Goal: Transaction & Acquisition: Purchase product/service

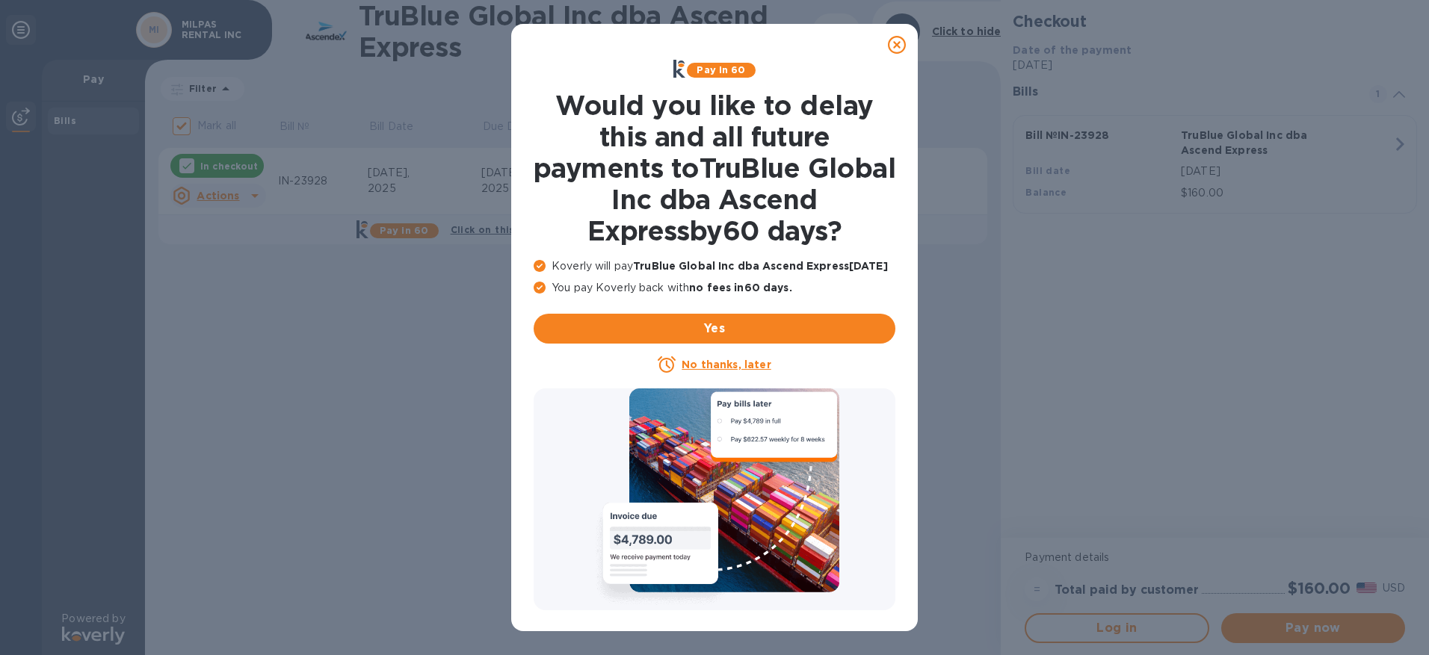
click at [908, 48] on div at bounding box center [897, 45] width 30 height 30
click at [901, 48] on icon at bounding box center [897, 45] width 18 height 18
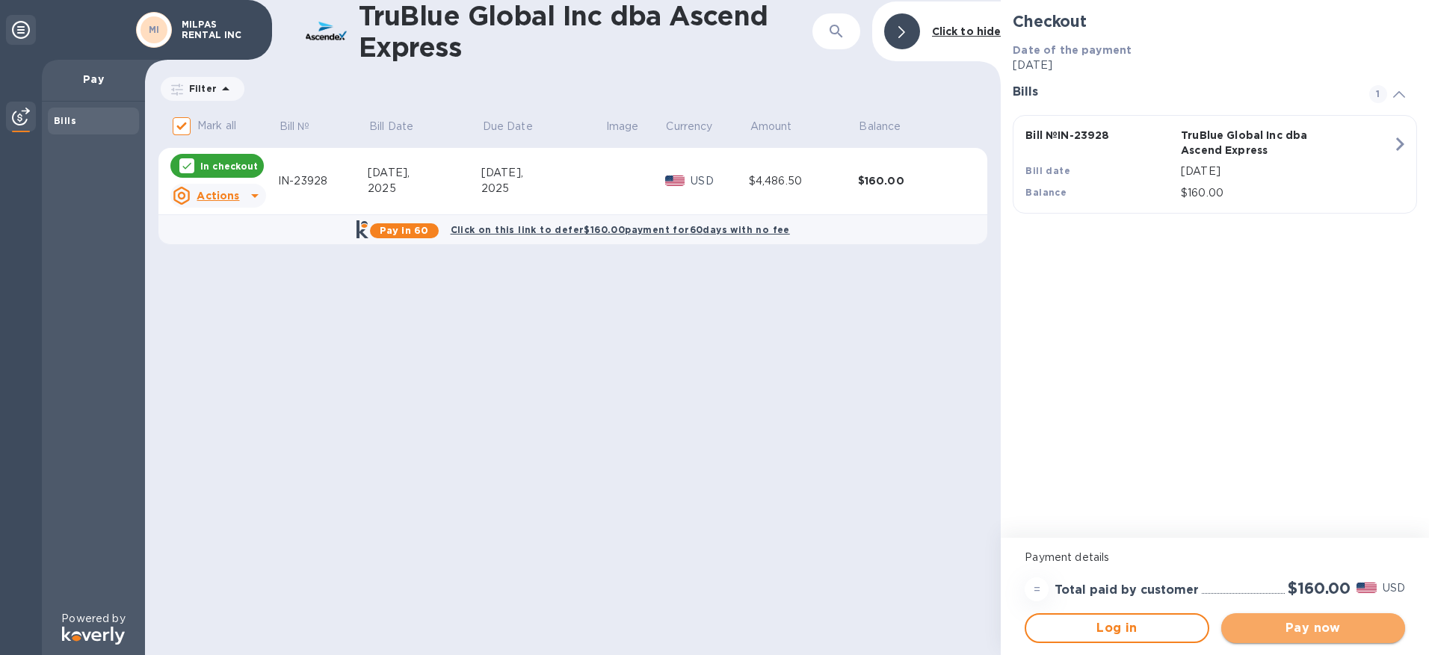
click at [1298, 635] on span "Pay now" at bounding box center [1313, 629] width 160 height 18
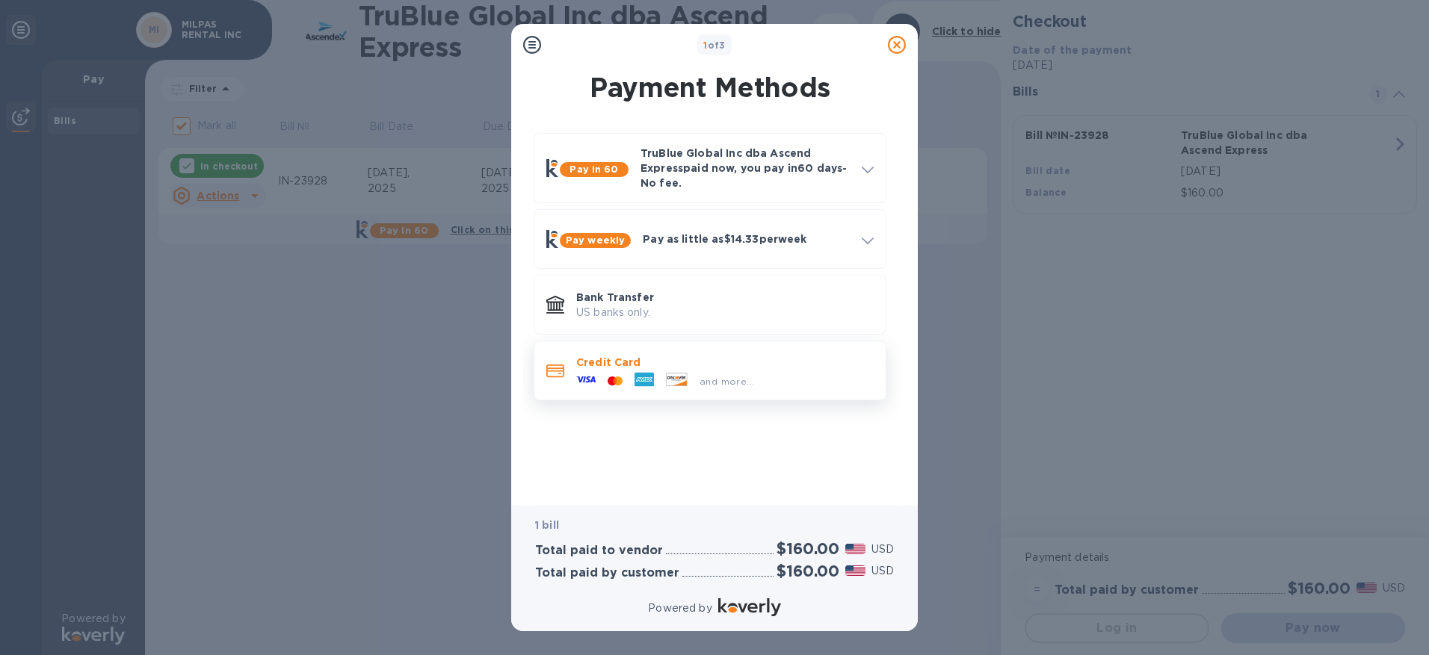
click at [631, 362] on p "Credit Card" at bounding box center [724, 362] width 297 height 15
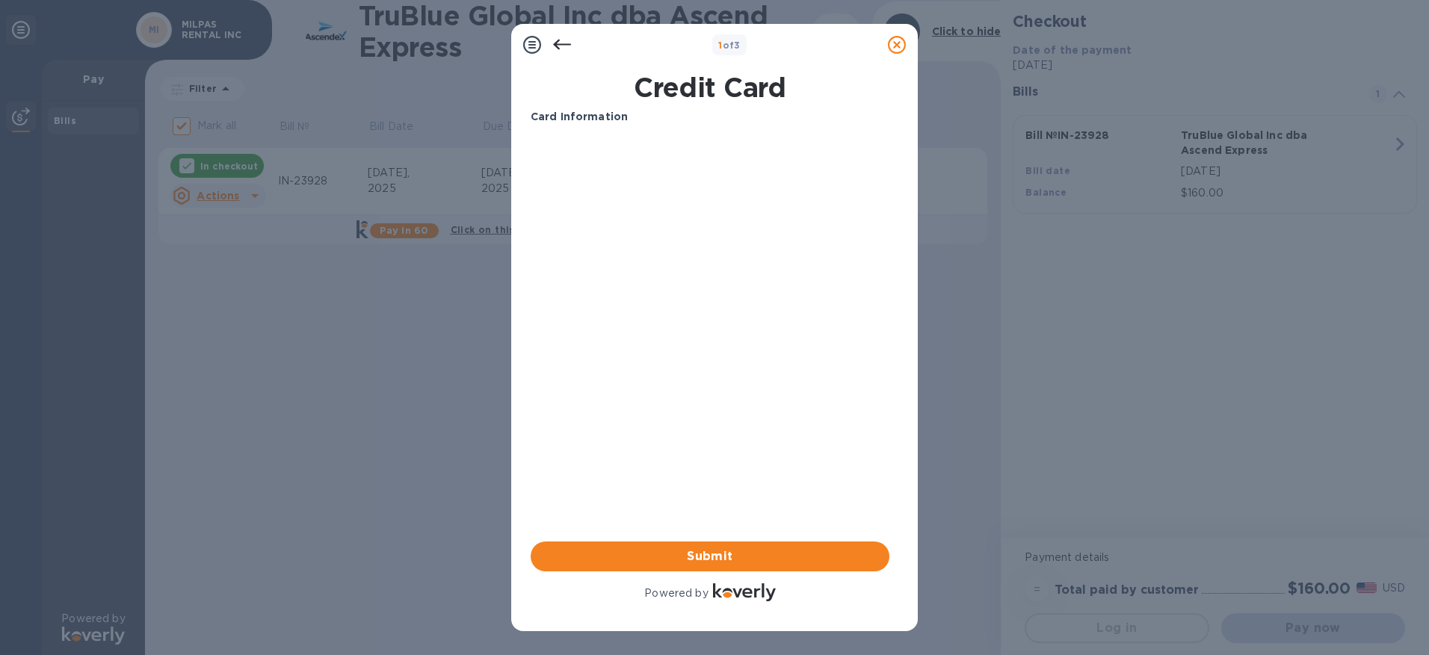
click at [528, 262] on div "Card Information Your browser does not support iframes Submit Powered by" at bounding box center [710, 356] width 365 height 501
click at [696, 551] on span "Submit" at bounding box center [710, 557] width 335 height 18
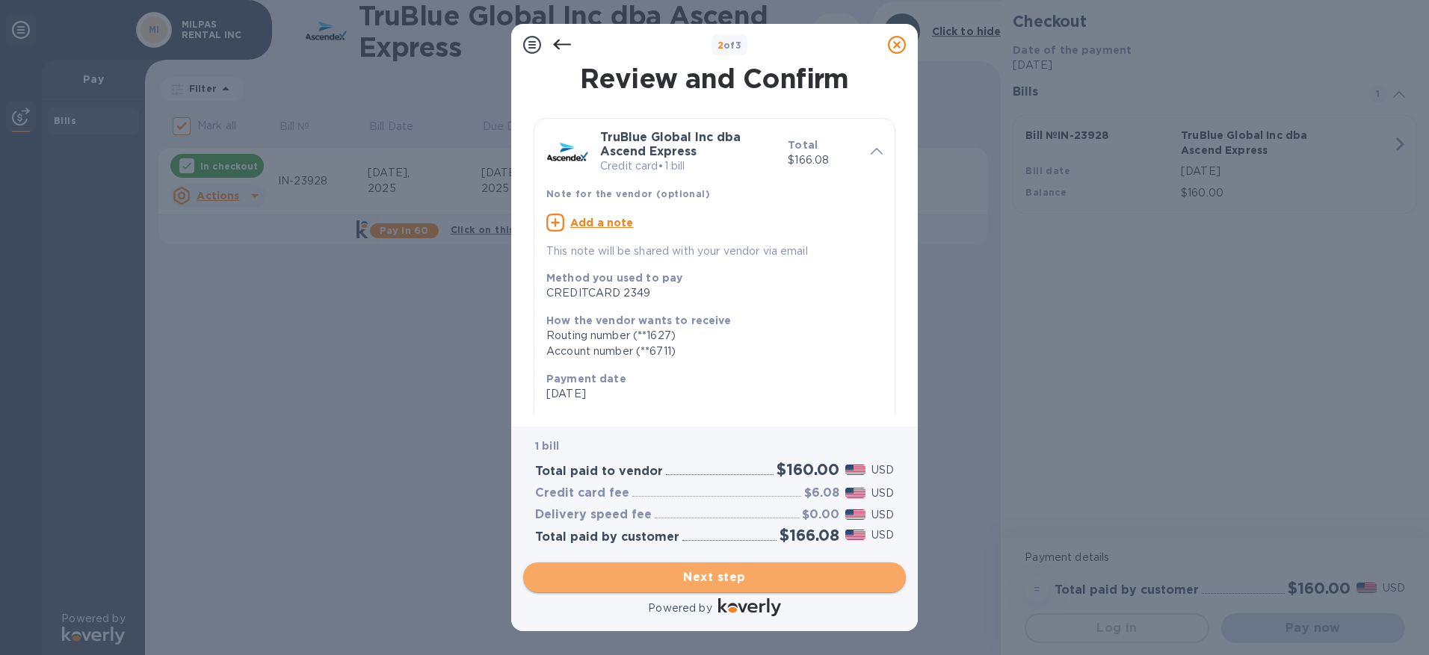
click at [730, 574] on span "Next step" at bounding box center [714, 578] width 359 height 18
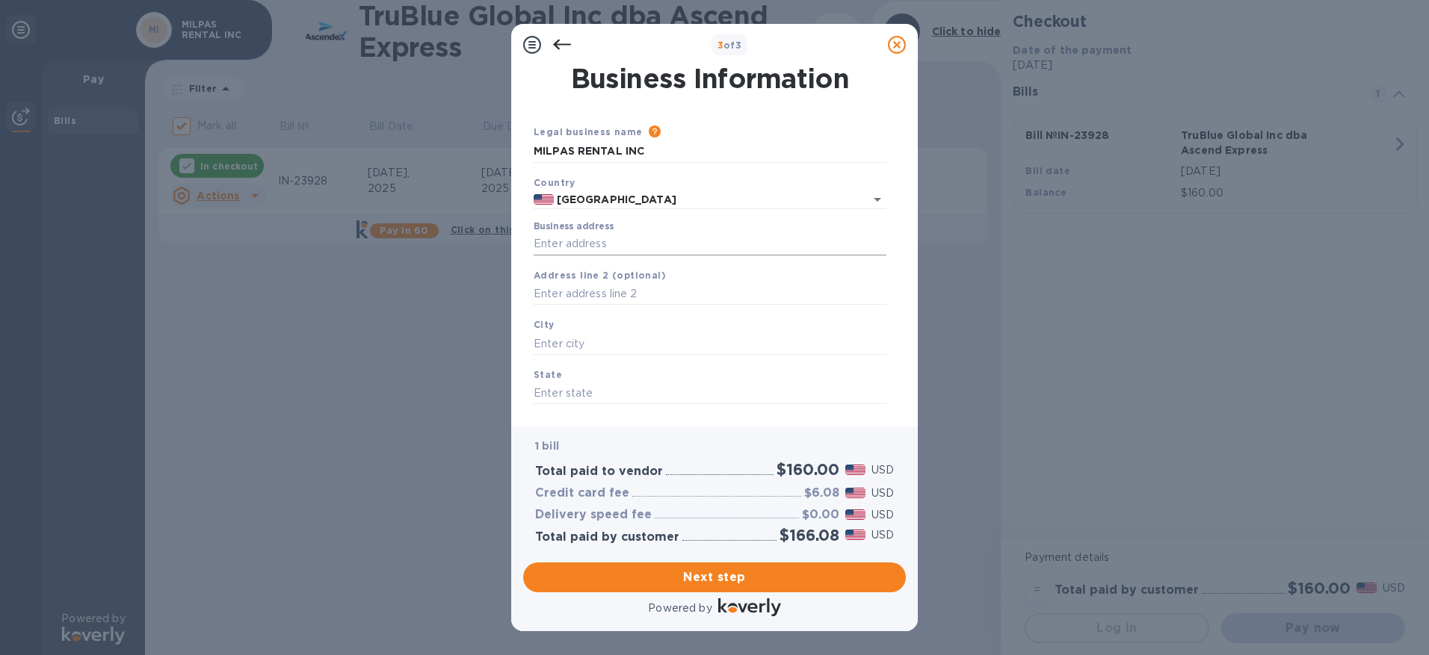
click at [575, 240] on input "Business address" at bounding box center [710, 244] width 353 height 22
type input "[STREET_ADDRESS]"
click at [576, 336] on input "text" at bounding box center [710, 344] width 353 height 22
type input "Santa [PERSON_NAME]"
click at [548, 390] on input "text" at bounding box center [710, 394] width 353 height 22
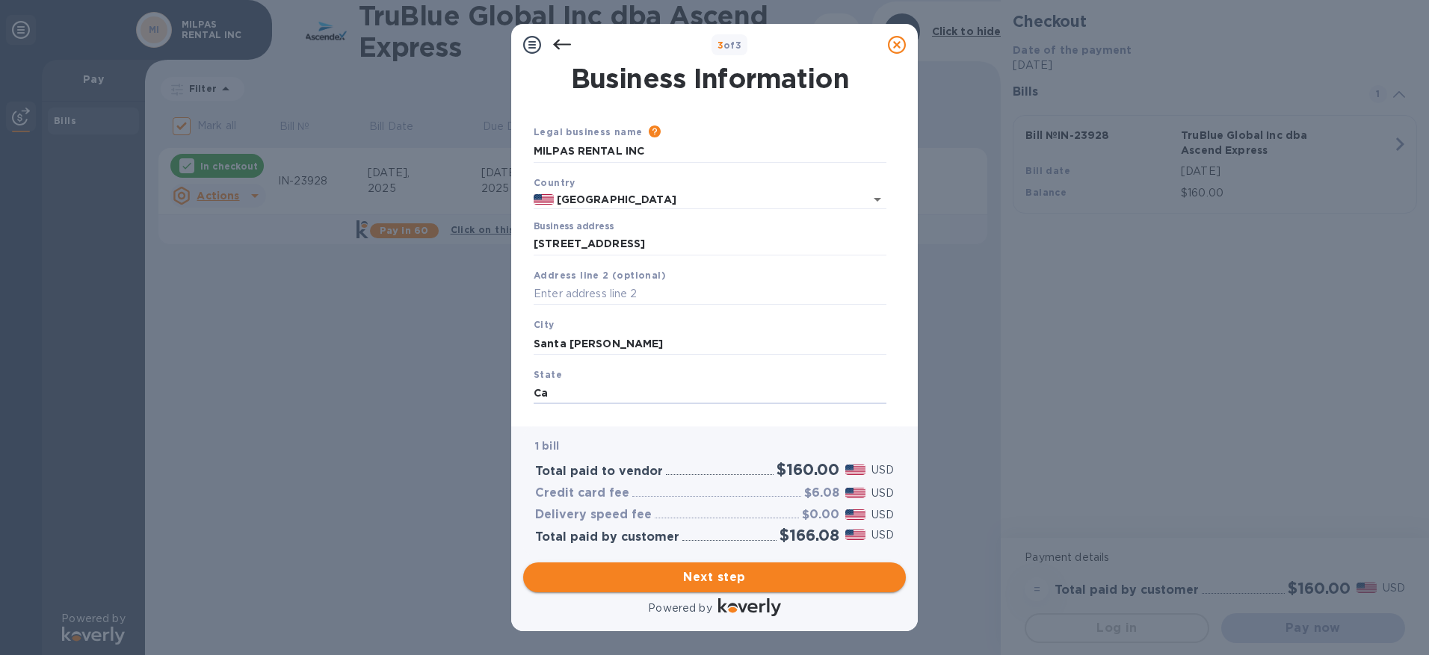
type input "Ca"
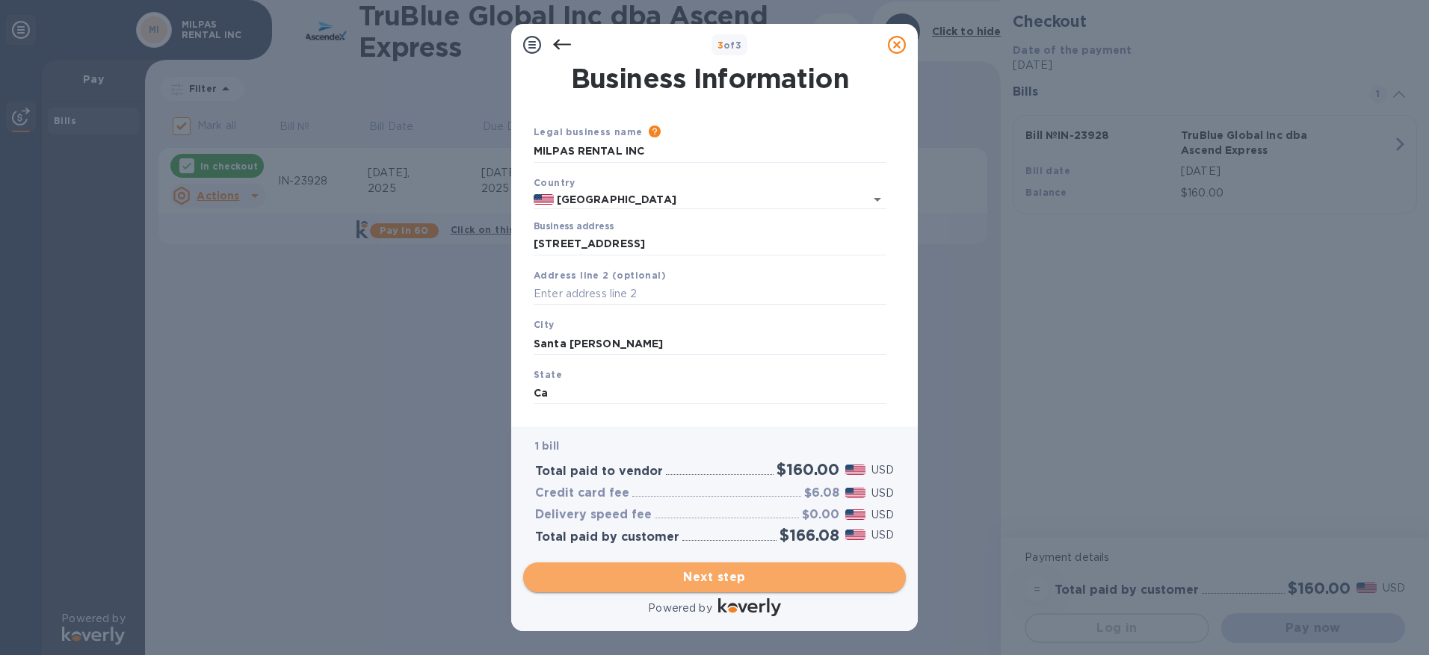
click at [735, 565] on button "Next step" at bounding box center [714, 578] width 383 height 30
click at [725, 573] on span "Next step" at bounding box center [714, 578] width 359 height 18
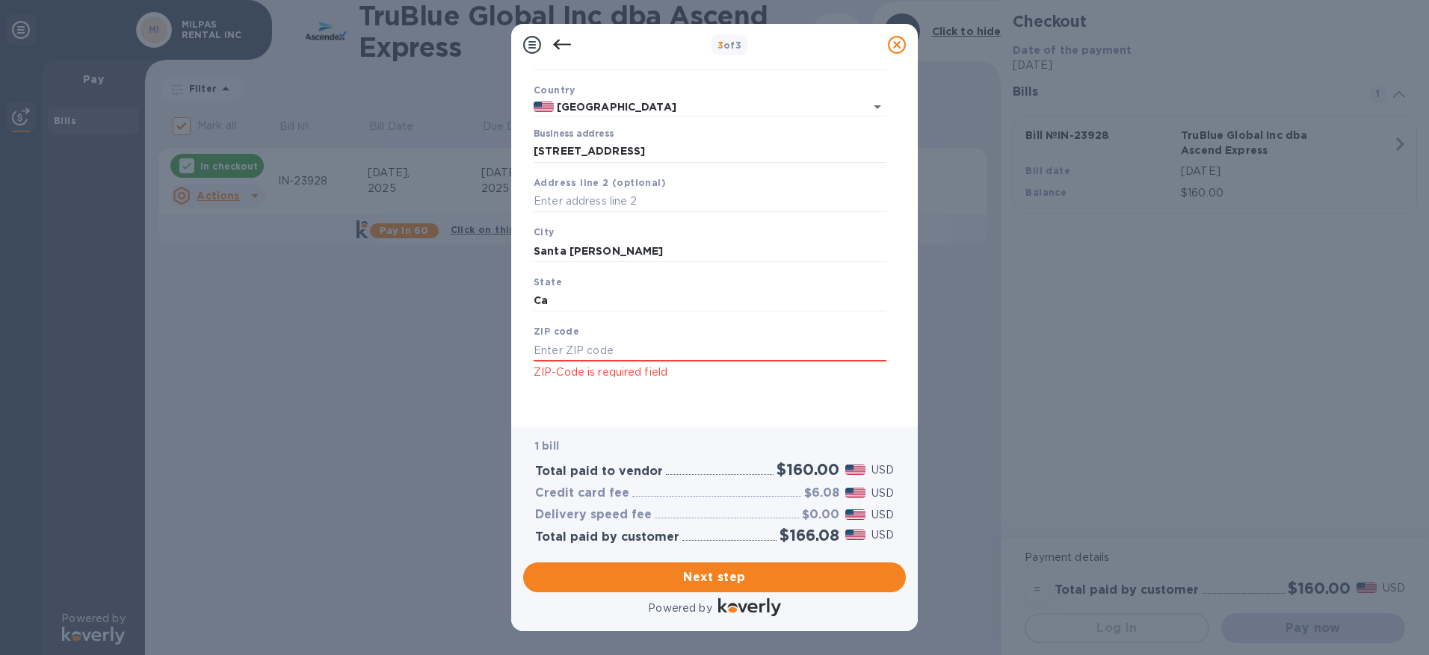
scroll to position [95, 0]
click at [558, 358] on input "text" at bounding box center [710, 348] width 353 height 22
type input "93103"
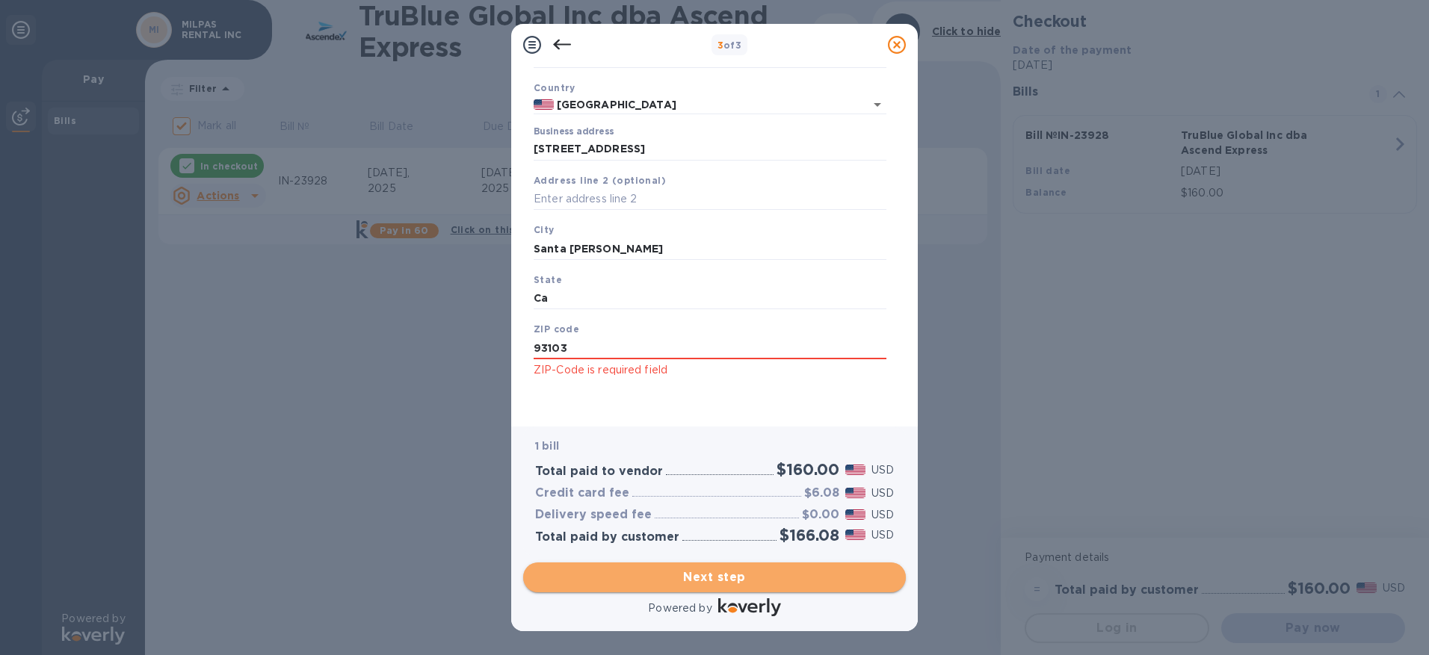
click at [726, 567] on button "Next step" at bounding box center [714, 578] width 383 height 30
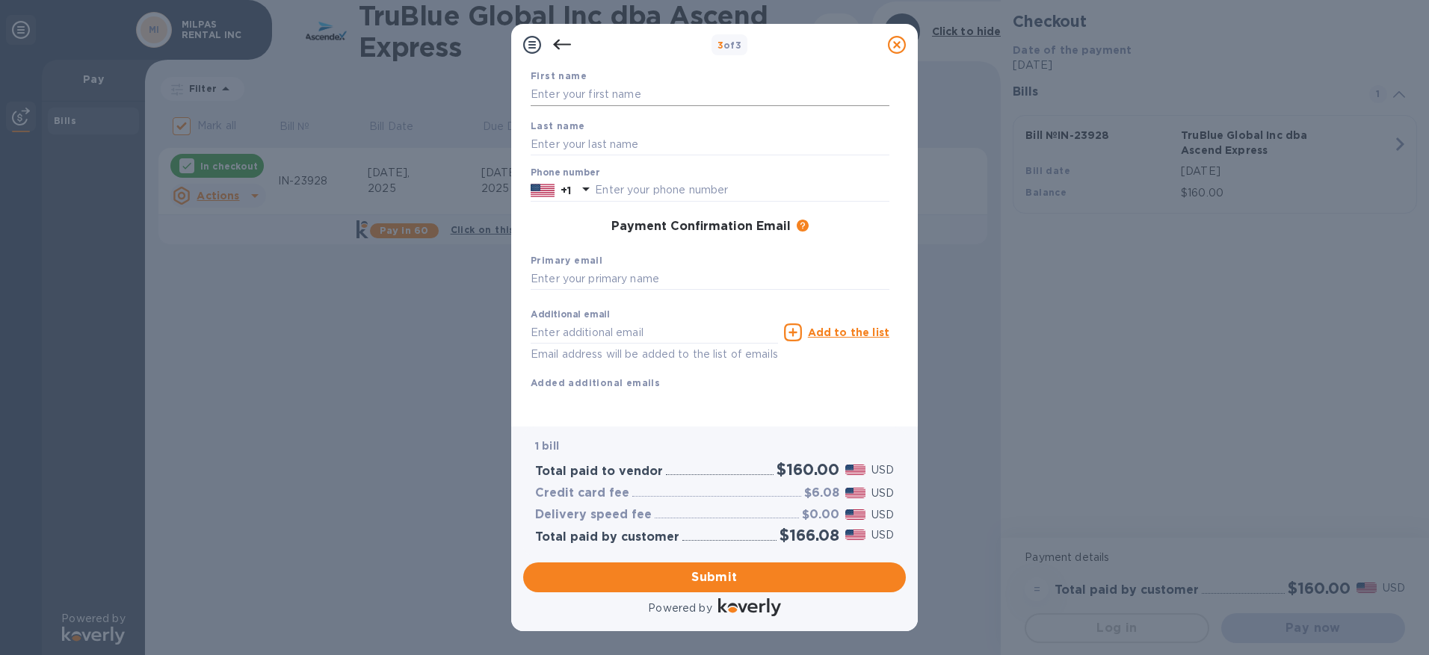
click at [578, 97] on input "text" at bounding box center [710, 95] width 359 height 22
type input "[PERSON_NAME]"
type input "8059631987"
type input "[PERSON_NAME][EMAIL_ADDRESS][DOMAIN_NAME]"
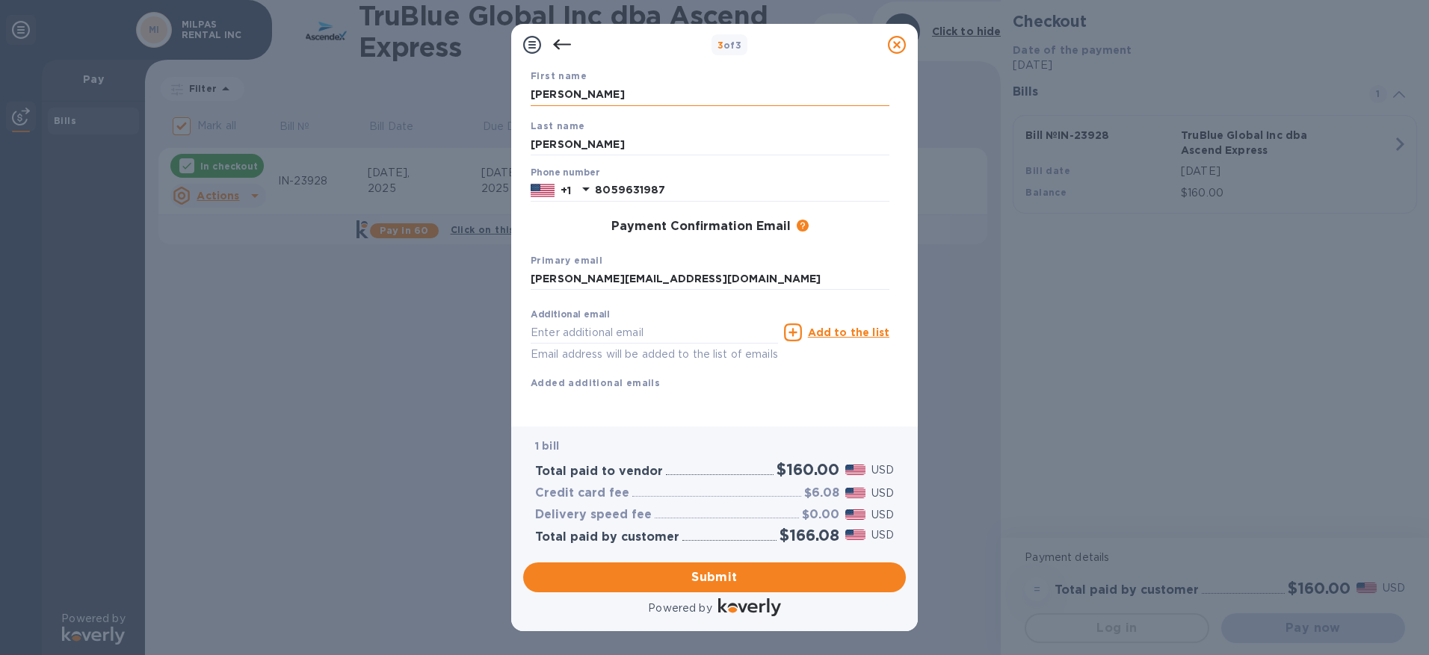
type input "[PERSON_NAME][EMAIL_ADDRESS][DOMAIN_NAME]"
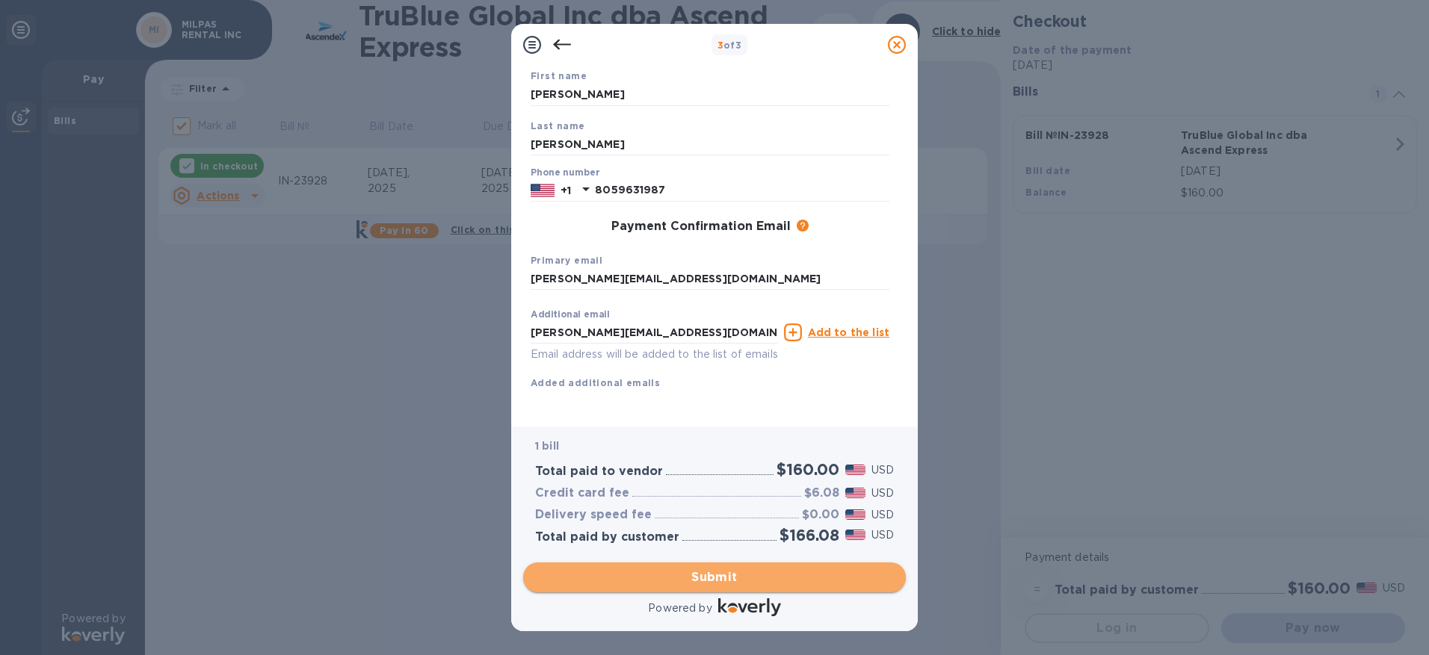
click at [702, 573] on span "Submit" at bounding box center [714, 578] width 359 height 18
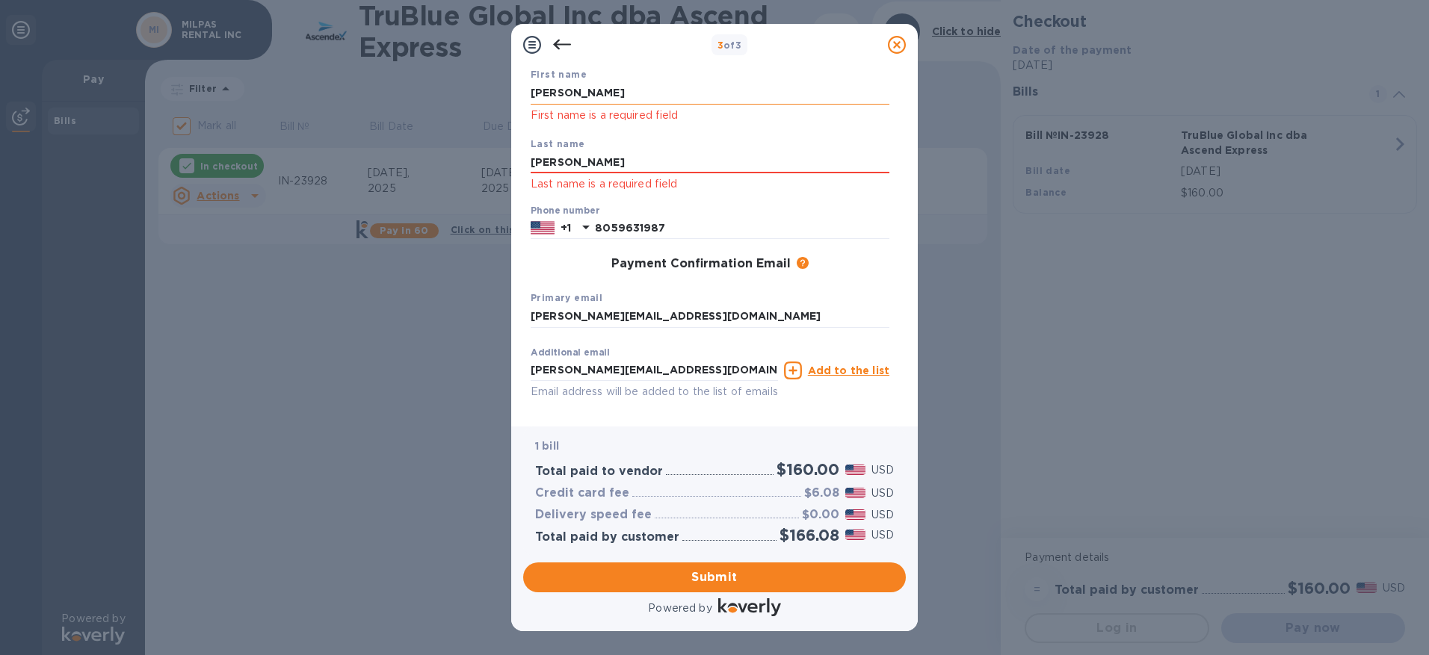
click at [557, 90] on input "[PERSON_NAME]" at bounding box center [710, 93] width 359 height 22
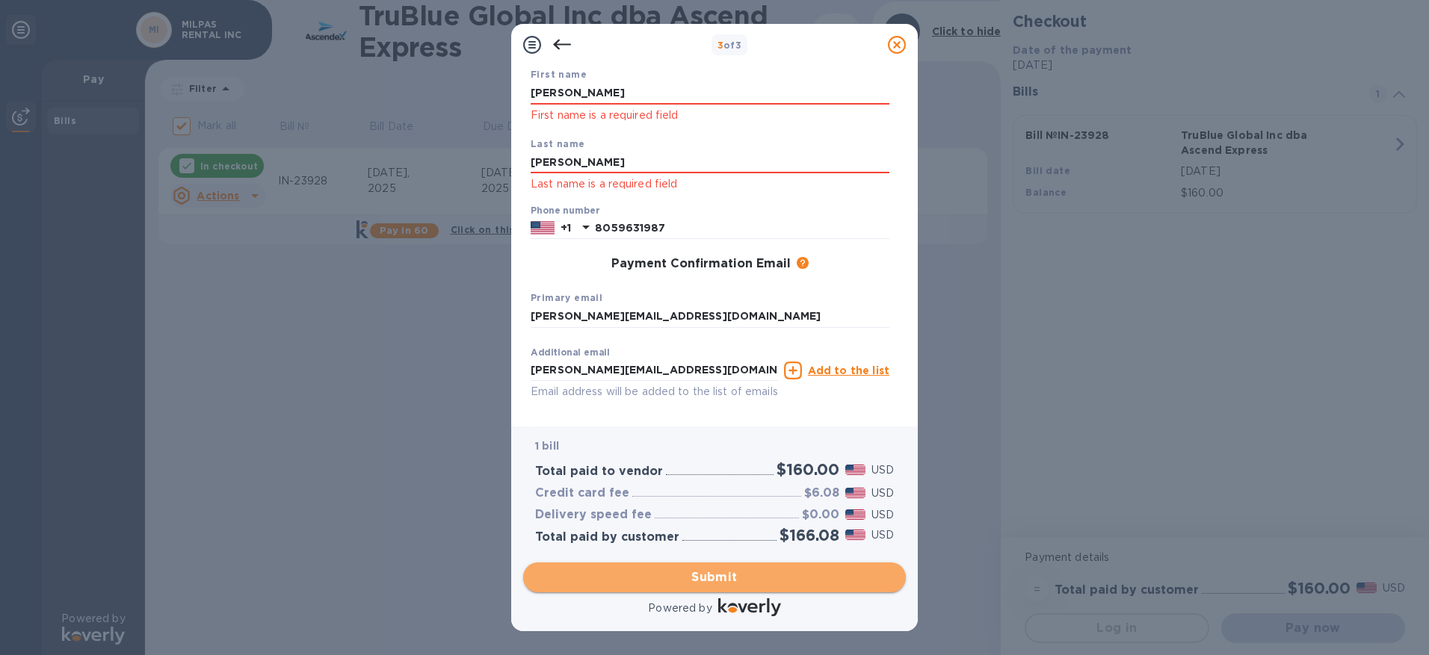
click at [682, 574] on span "Submit" at bounding box center [714, 578] width 359 height 18
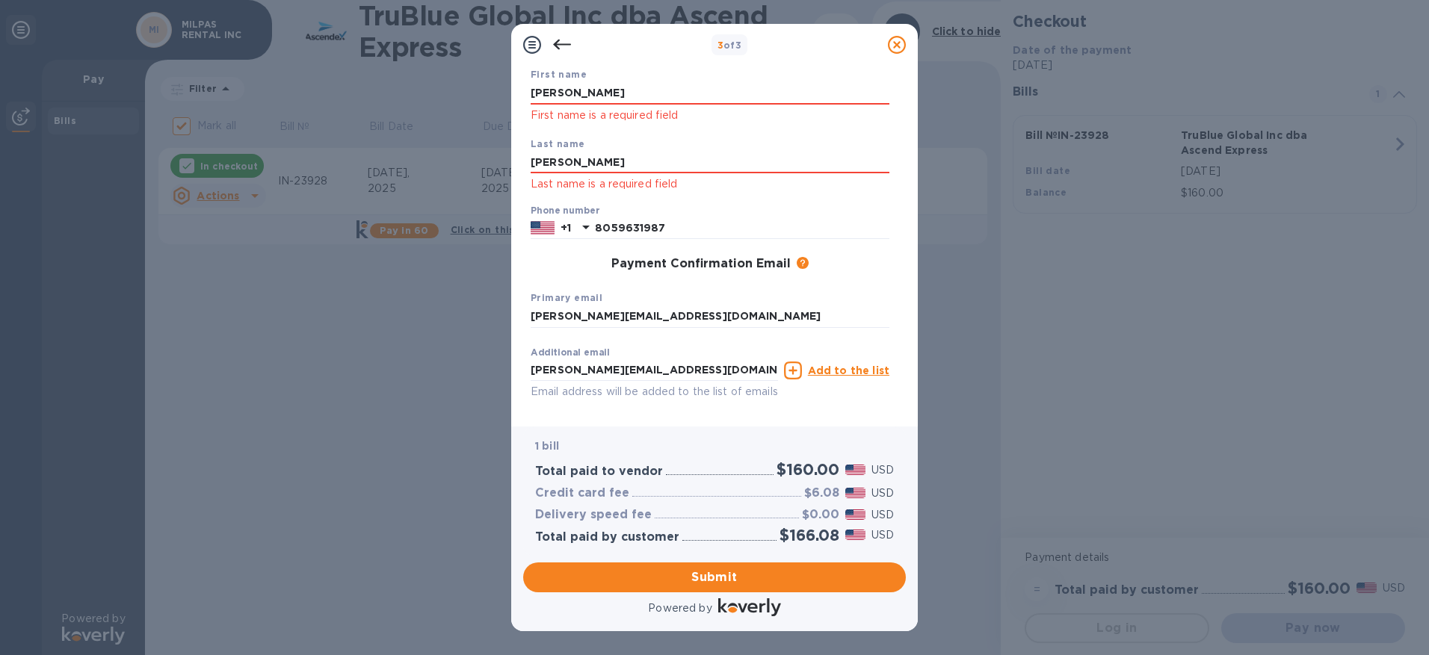
drag, startPoint x: 563, startPoint y: 94, endPoint x: 516, endPoint y: 91, distance: 47.9
click at [516, 91] on div "Payment Contact Information First name [PERSON_NAME] First name is a required f…" at bounding box center [714, 246] width 407 height 361
type input "[PERSON_NAME]"
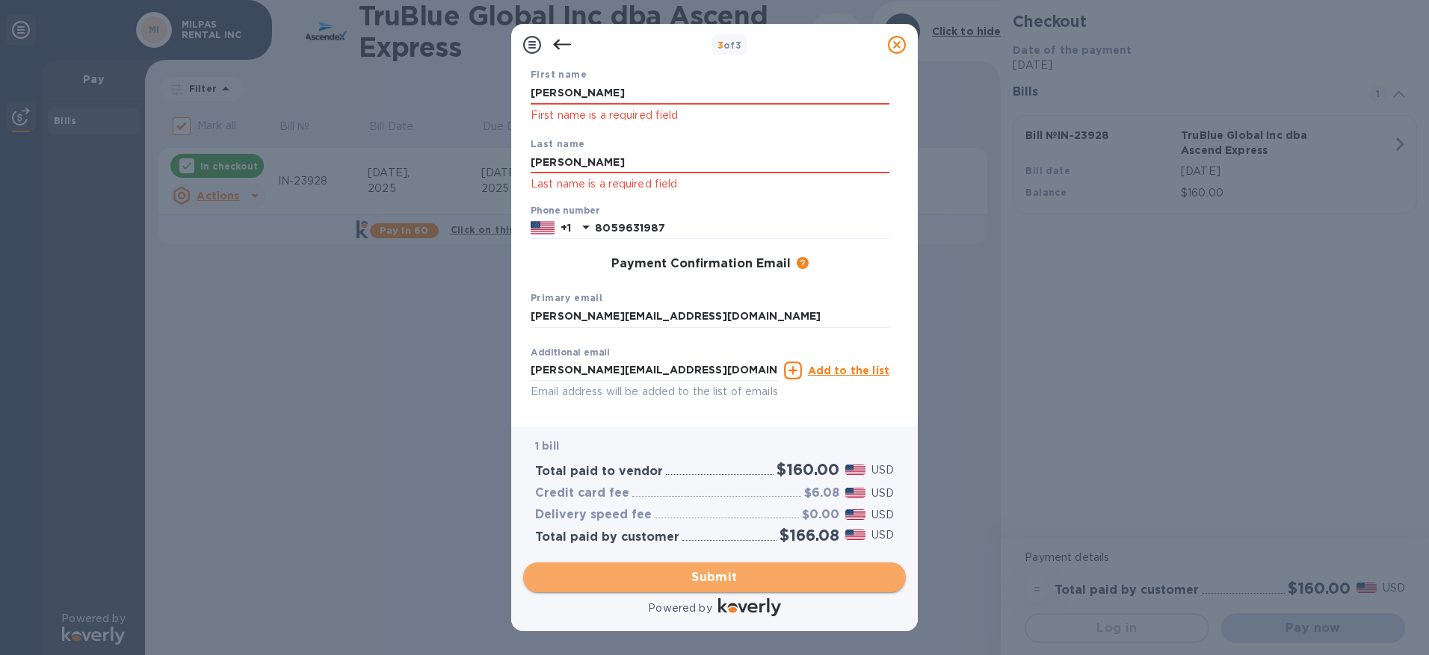
click at [711, 575] on span "Submit" at bounding box center [714, 578] width 359 height 18
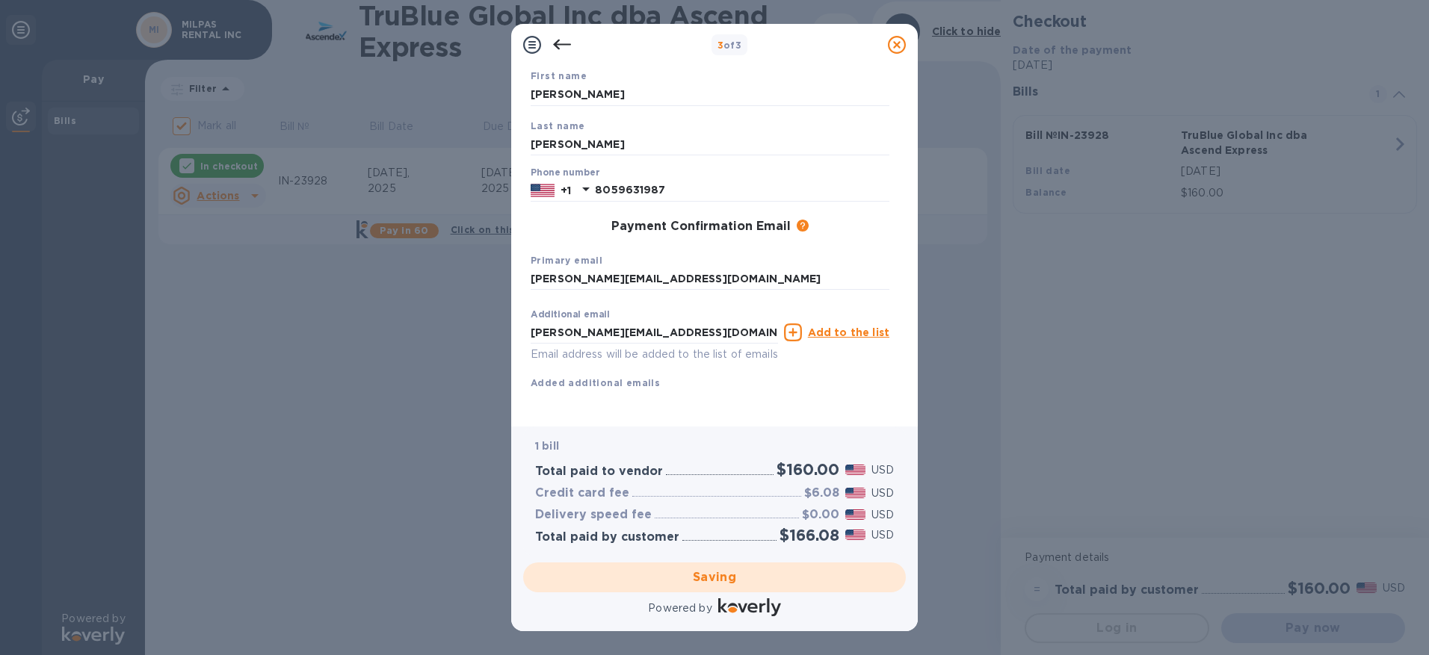
checkbox input "false"
